Goal: Task Accomplishment & Management: Complete application form

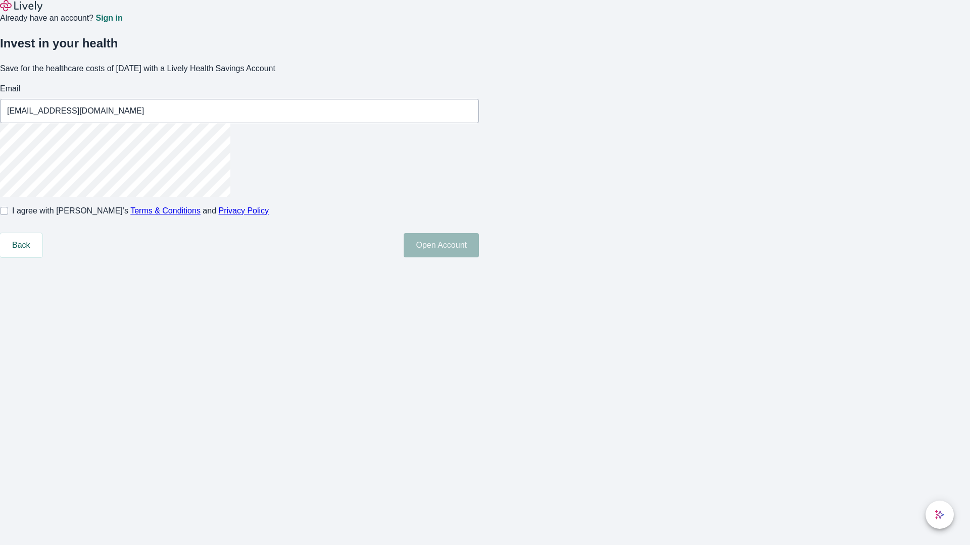
click at [8, 215] on input "I agree with Lively’s Terms & Conditions and Privacy Policy" at bounding box center [4, 211] width 8 height 8
checkbox input "true"
click at [479, 258] on button "Open Account" at bounding box center [440, 245] width 75 height 24
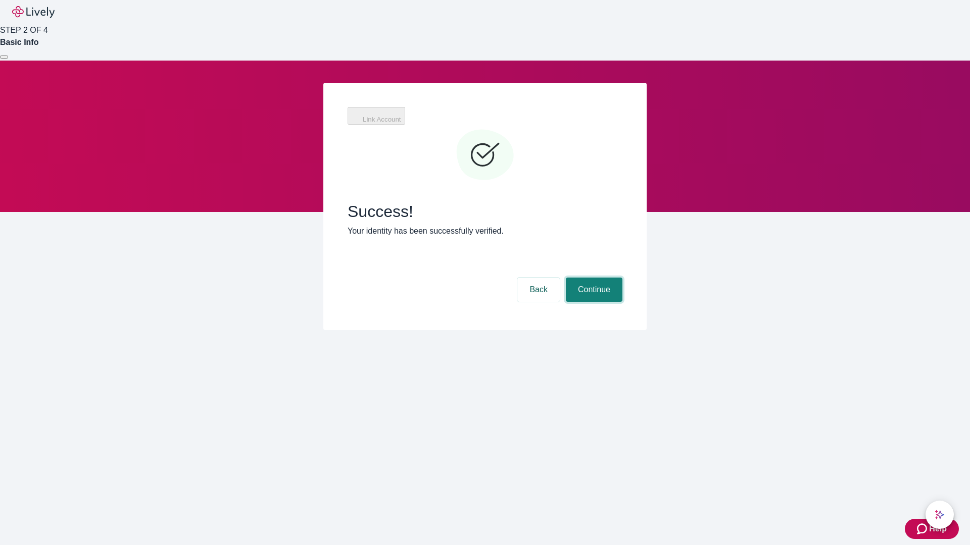
click at [592, 278] on button "Continue" at bounding box center [594, 290] width 57 height 24
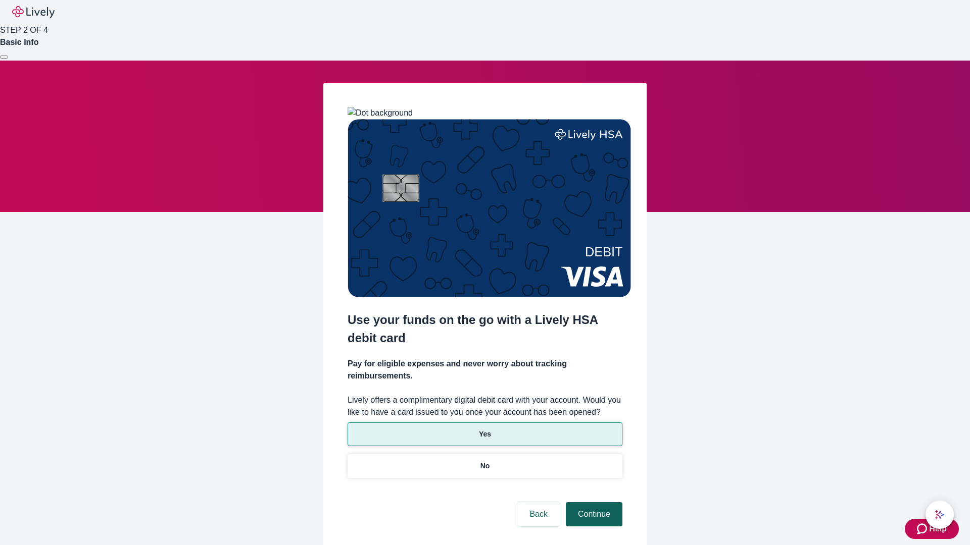
click at [484, 429] on p "Yes" at bounding box center [485, 434] width 12 height 11
click at [592, 502] on button "Continue" at bounding box center [594, 514] width 57 height 24
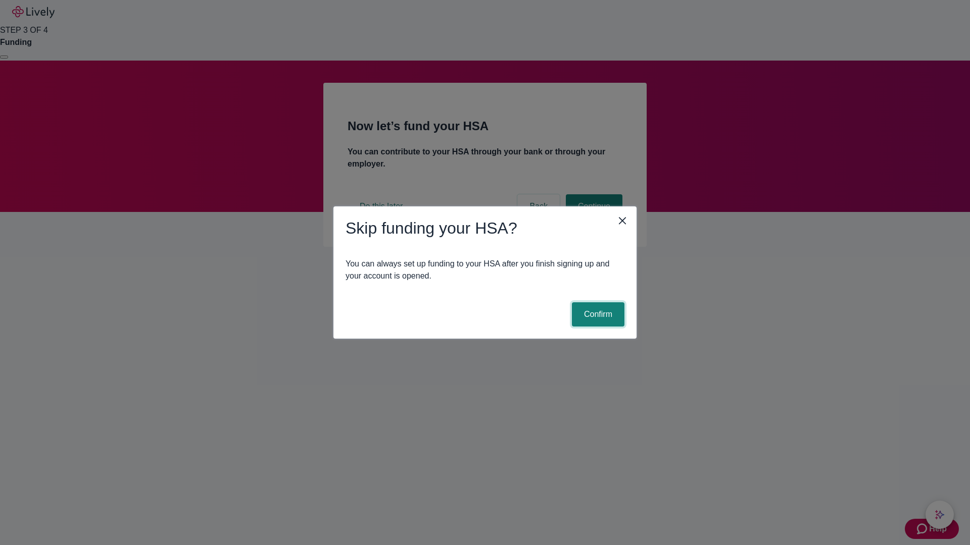
click at [596, 315] on button "Confirm" at bounding box center [598, 314] width 53 height 24
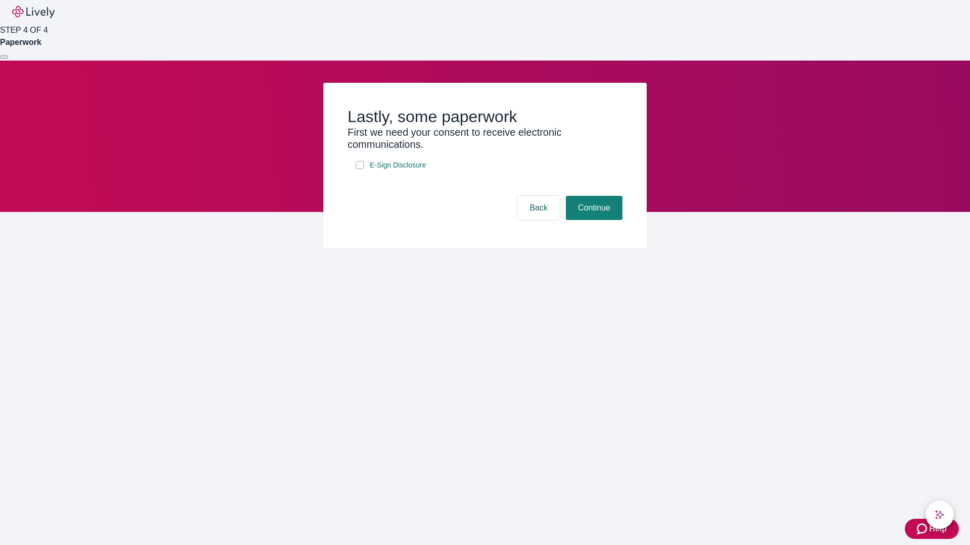
click at [360, 169] on input "E-Sign Disclosure" at bounding box center [360, 165] width 8 height 8
checkbox input "true"
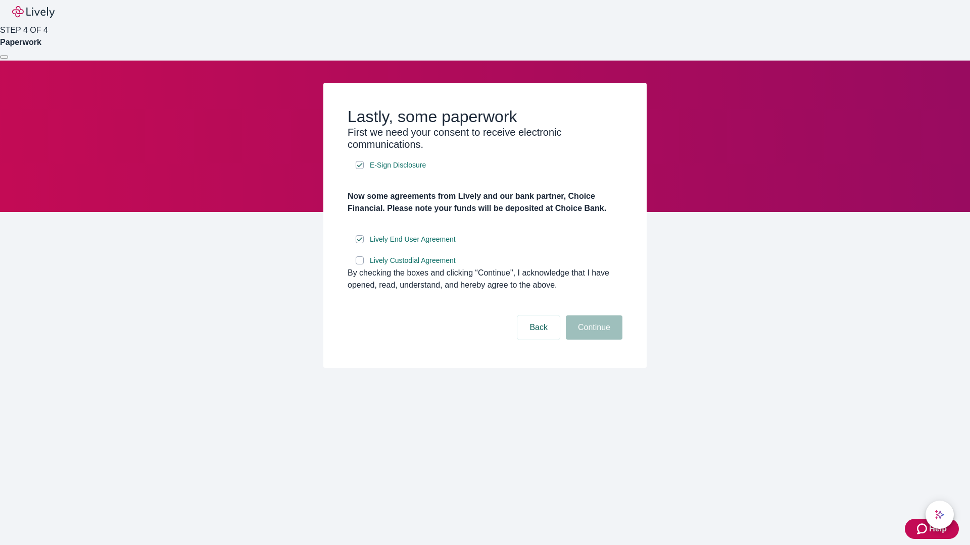
click at [360, 265] on input "Lively Custodial Agreement" at bounding box center [360, 261] width 8 height 8
checkbox input "true"
click at [592, 340] on button "Continue" at bounding box center [594, 328] width 57 height 24
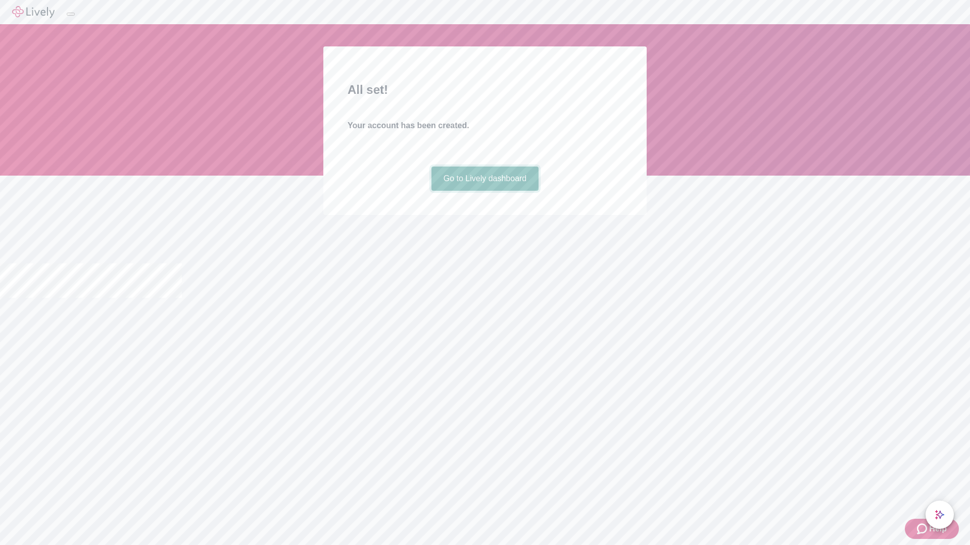
click at [484, 191] on link "Go to Lively dashboard" at bounding box center [485, 179] width 108 height 24
